Goal: Task Accomplishment & Management: Complete application form

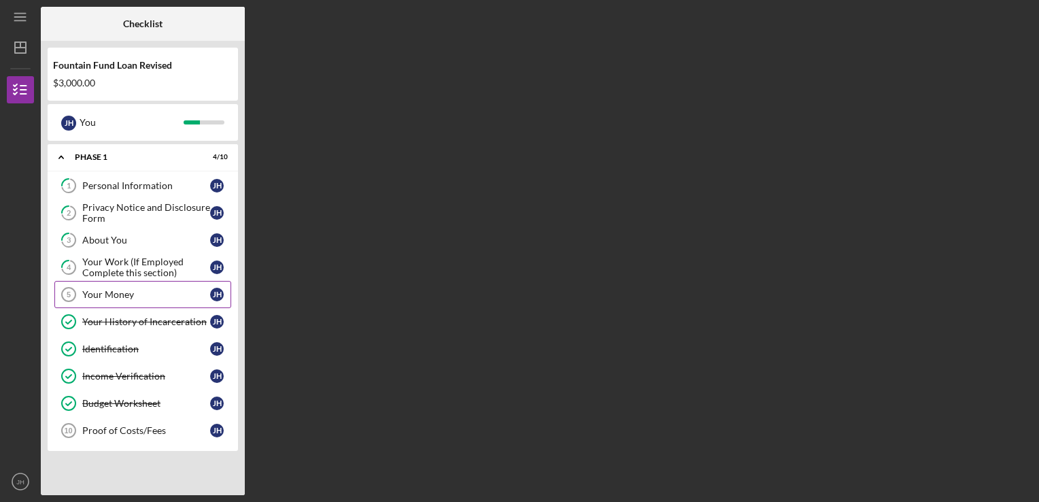
click at [155, 290] on div "Your Money" at bounding box center [146, 294] width 128 height 11
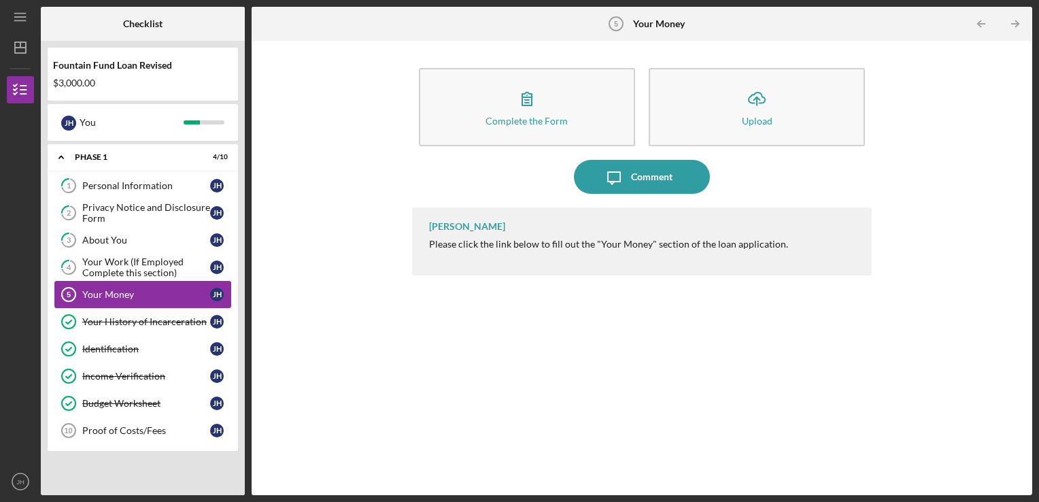
click at [177, 281] on link "Your Money 5 Your Money [PERSON_NAME]" at bounding box center [142, 294] width 177 height 27
click at [141, 290] on div "Your Money" at bounding box center [146, 294] width 128 height 11
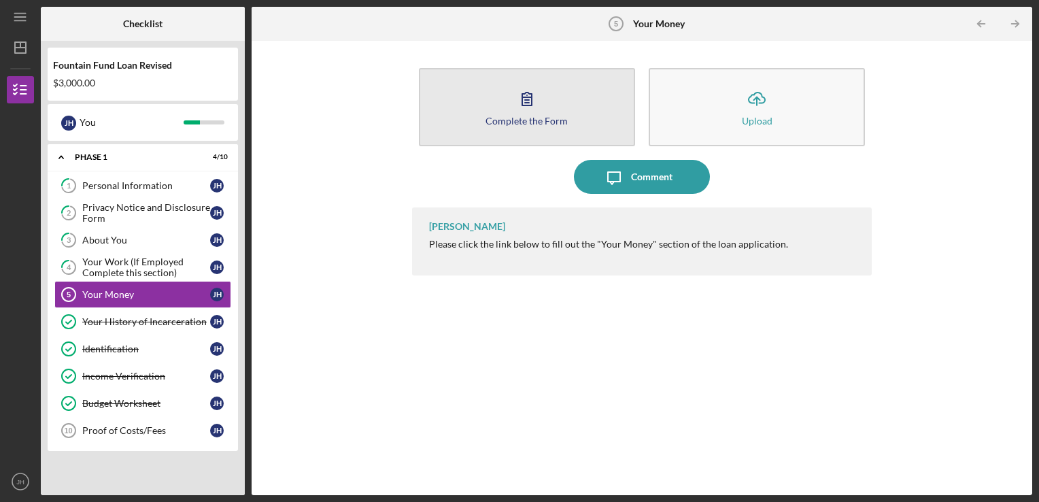
click at [530, 112] on icon "button" at bounding box center [527, 99] width 34 height 34
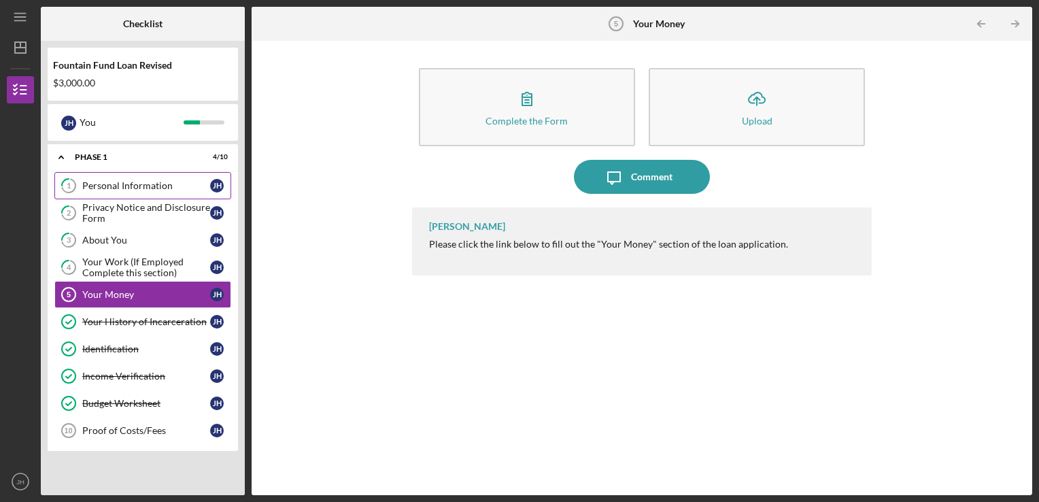
click at [155, 184] on div "Personal Information" at bounding box center [146, 185] width 128 height 11
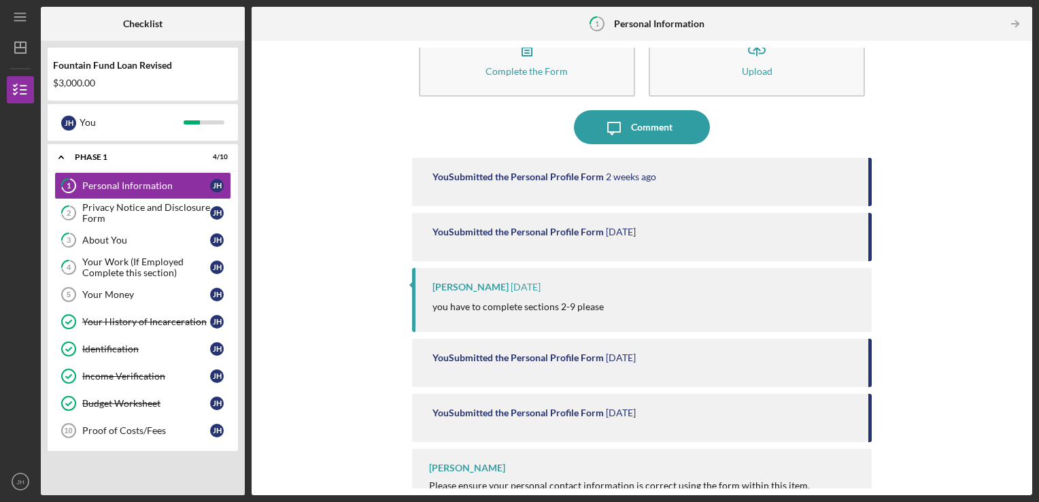
scroll to position [78, 0]
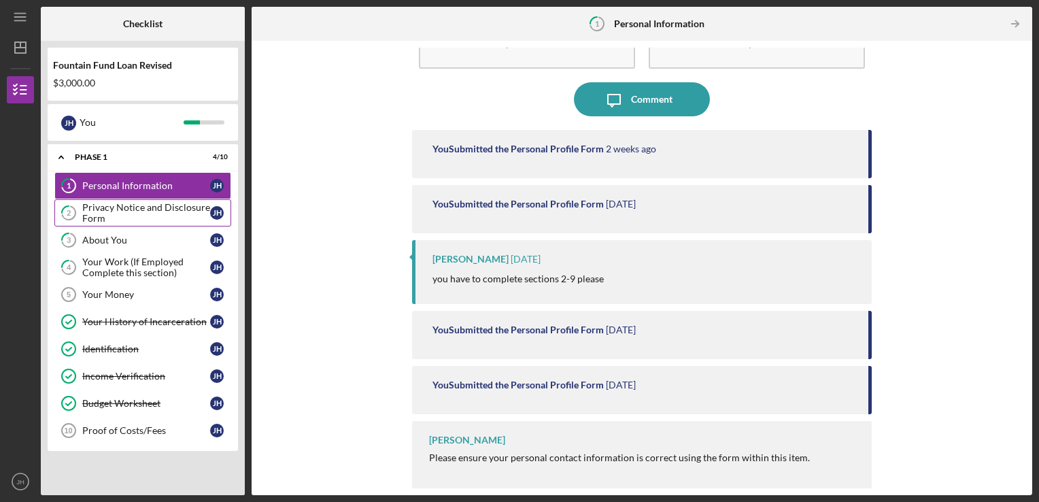
click at [163, 211] on div "Privacy Notice and Disclosure Form" at bounding box center [146, 213] width 128 height 22
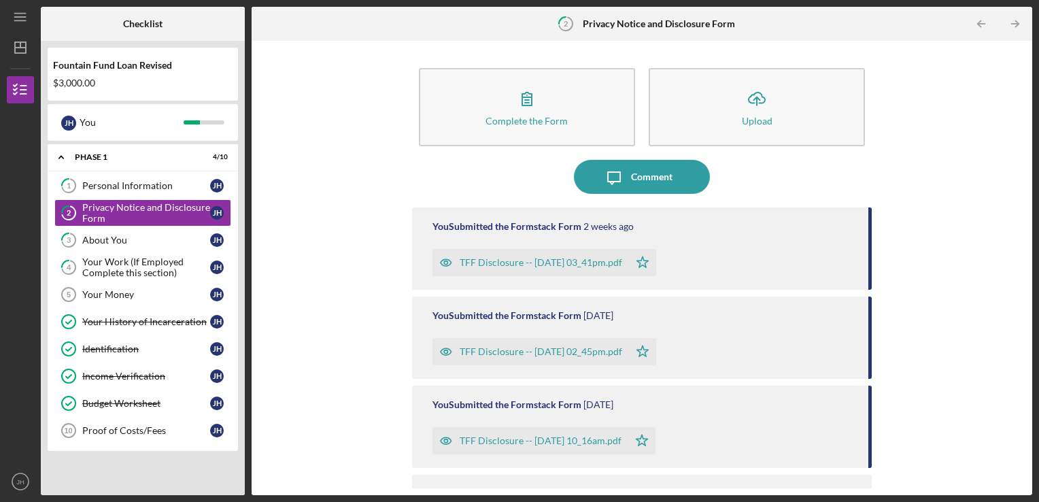
click at [520, 260] on div "TFF Disclosure -- [DATE] 03_41pm.pdf" at bounding box center [541, 262] width 163 height 11
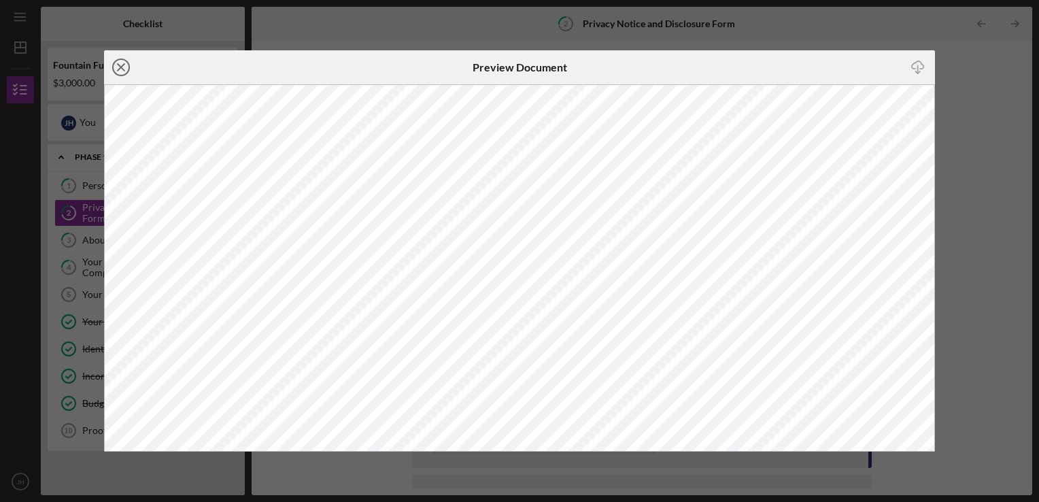
click at [125, 64] on icon "Icon/Close" at bounding box center [121, 67] width 34 height 34
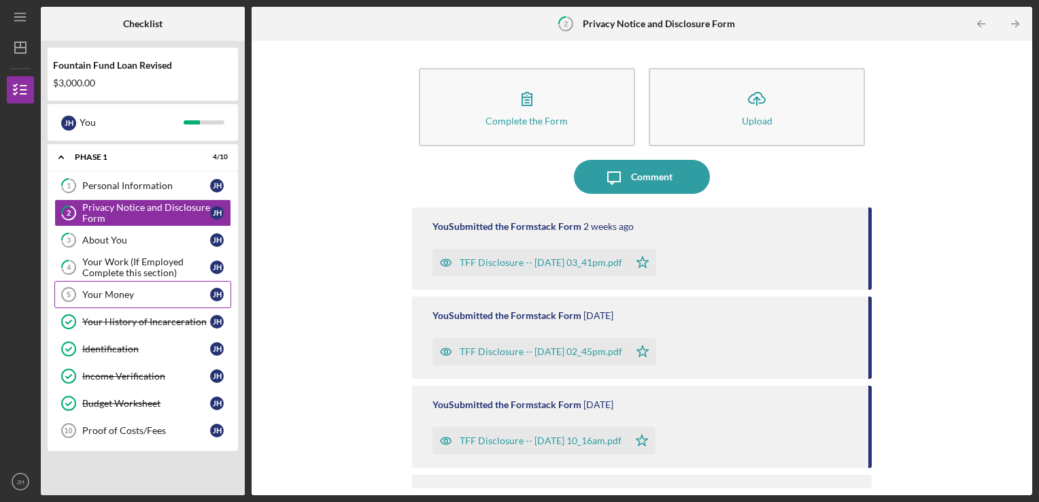
click at [145, 290] on div "Your Money" at bounding box center [146, 294] width 128 height 11
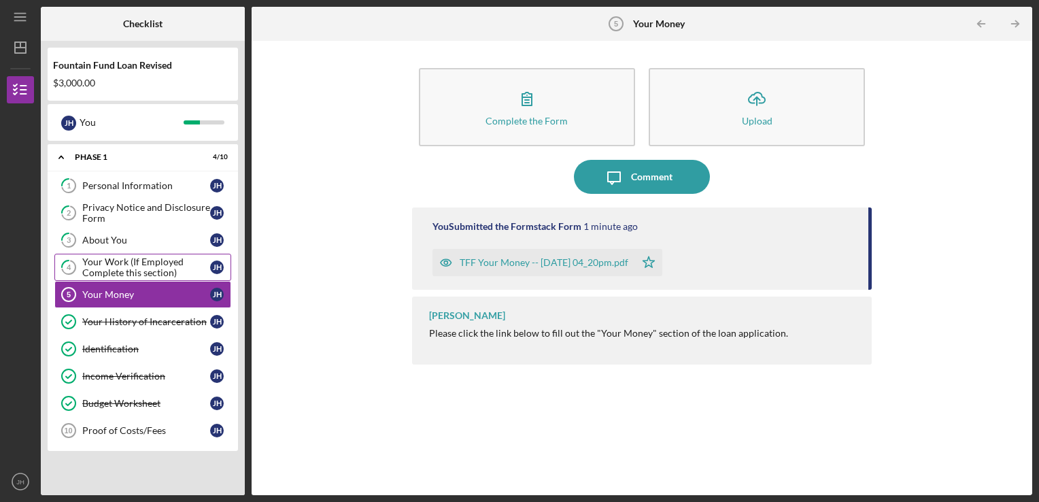
click at [141, 260] on div "Your Work (If Employed Complete this section)" at bounding box center [146, 267] width 128 height 22
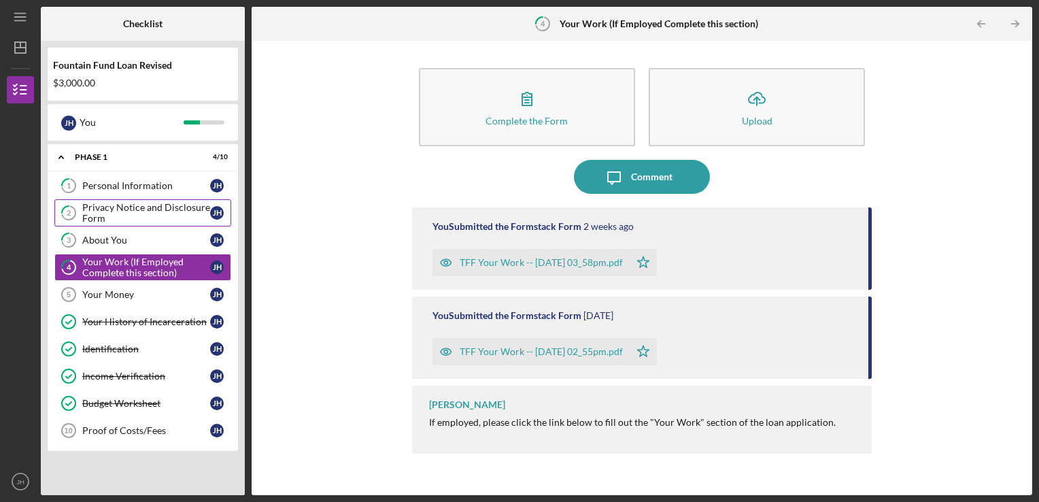
click at [140, 213] on div "Privacy Notice and Disclosure Form" at bounding box center [146, 213] width 128 height 22
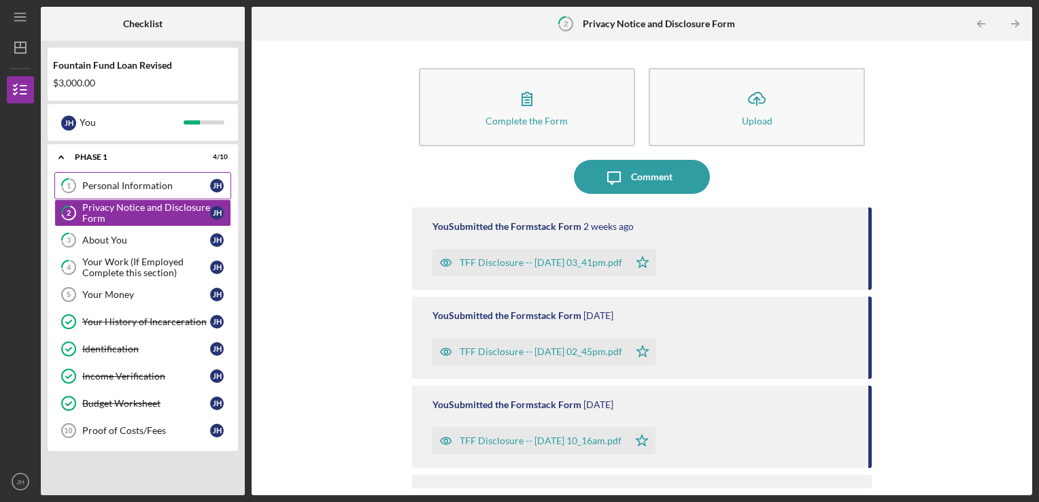
click at [139, 185] on div "Personal Information" at bounding box center [146, 185] width 128 height 11
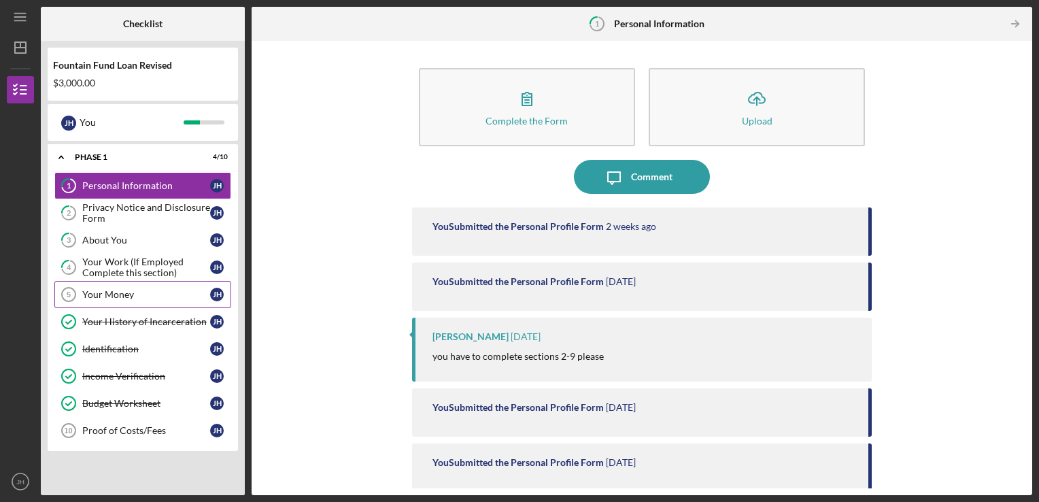
click at [150, 287] on link "Your Money 5 Your Money [PERSON_NAME]" at bounding box center [142, 294] width 177 height 27
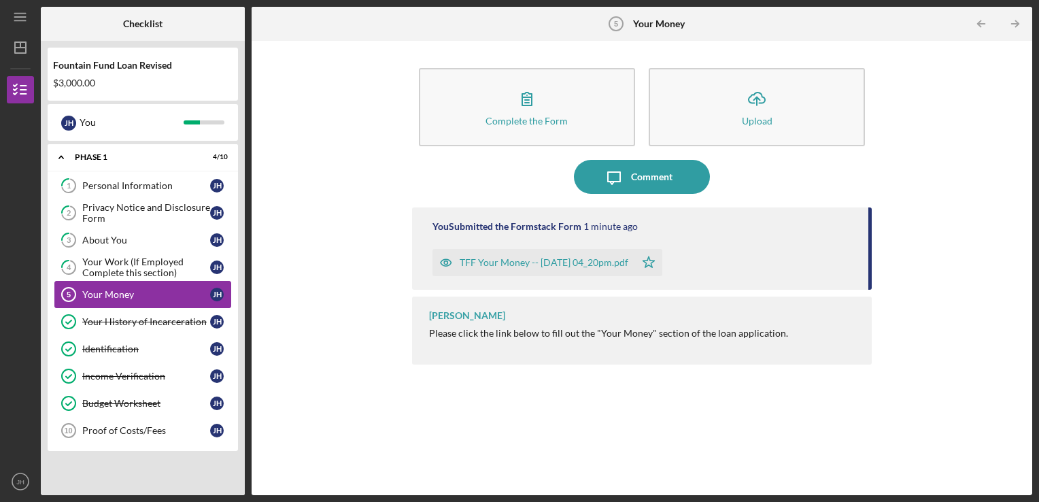
click at [139, 294] on div "Your Money" at bounding box center [146, 294] width 128 height 11
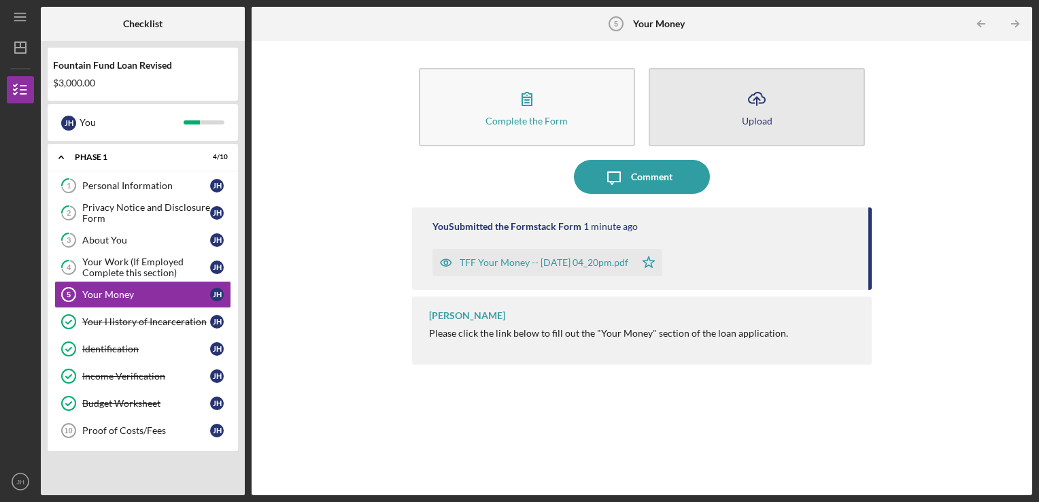
click at [758, 99] on icon "Icon/Upload" at bounding box center [757, 99] width 34 height 34
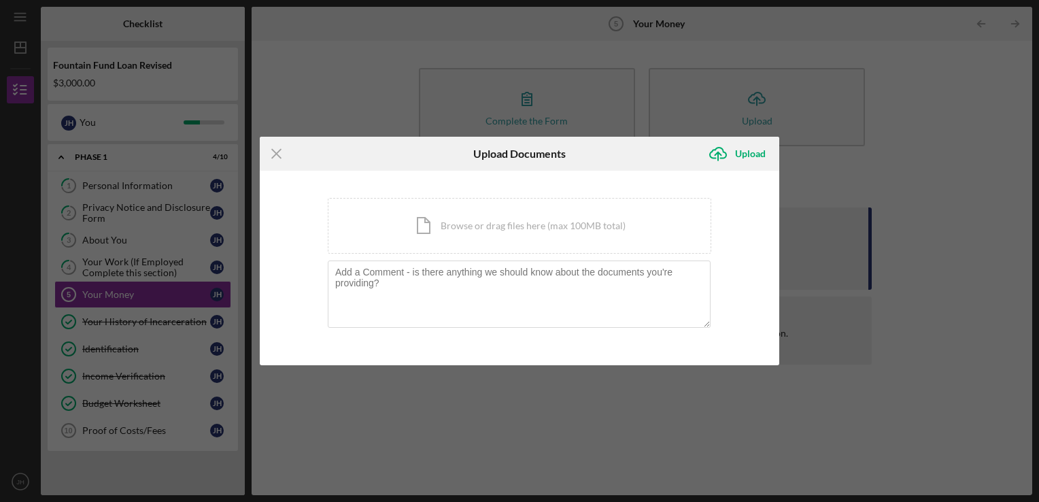
click at [156, 82] on div "Icon/Menu Close Upload Documents Icon/Upload Upload You're uploading documents …" at bounding box center [519, 251] width 1039 height 502
click at [116, 195] on div "Icon/Menu Close Upload Documents Icon/Upload Upload You're uploading documents …" at bounding box center [519, 251] width 1039 height 502
click at [279, 152] on g at bounding box center [276, 154] width 9 height 9
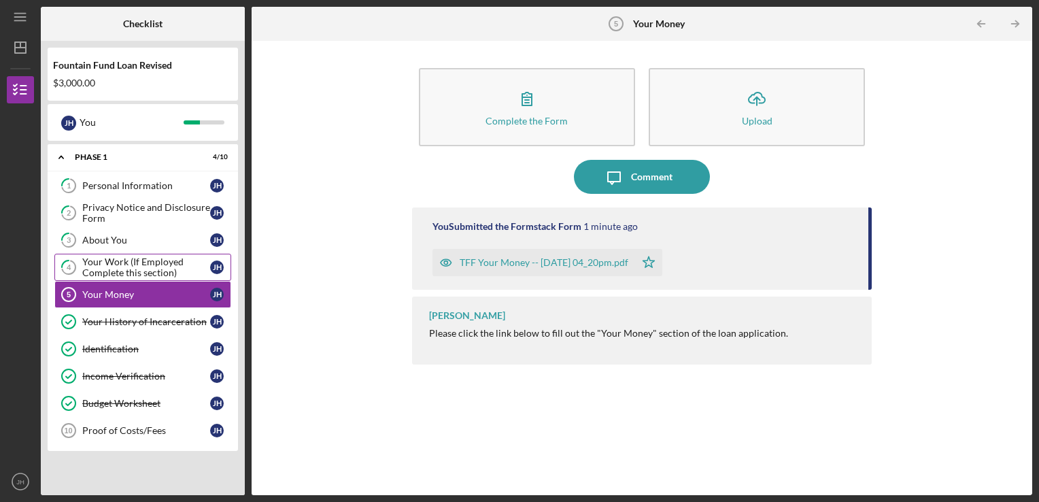
click at [112, 263] on div "Your Work (If Employed Complete this section)" at bounding box center [146, 267] width 128 height 22
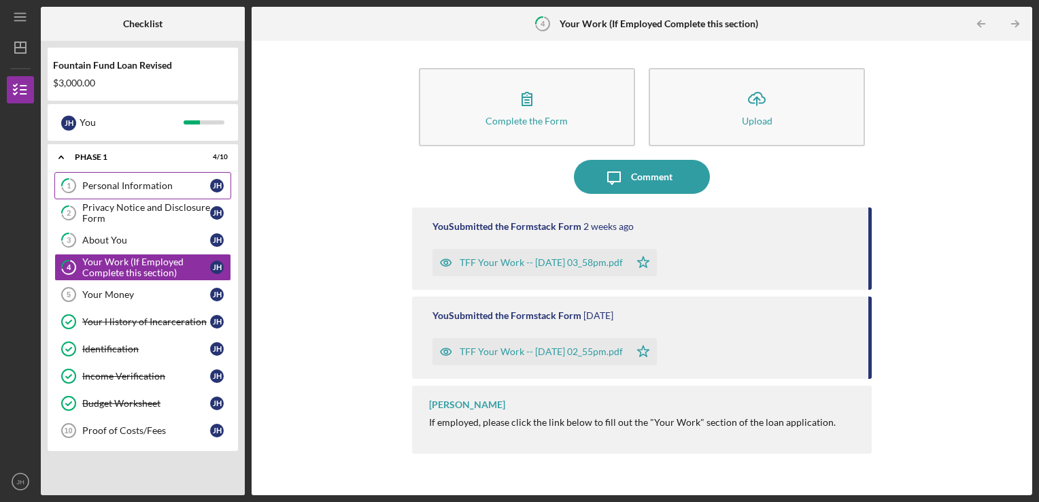
click at [146, 182] on div "Personal Information" at bounding box center [146, 185] width 128 height 11
